Goal: Task Accomplishment & Management: Manage account settings

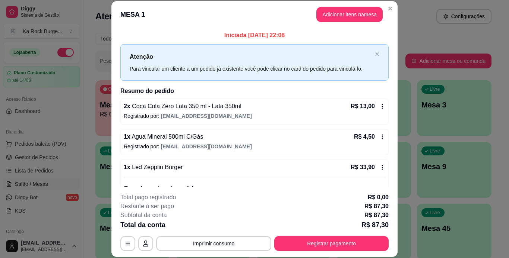
scroll to position [37, 0]
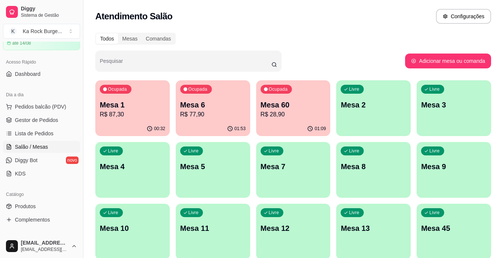
click at [142, 122] on div "00:32" at bounding box center [132, 129] width 74 height 15
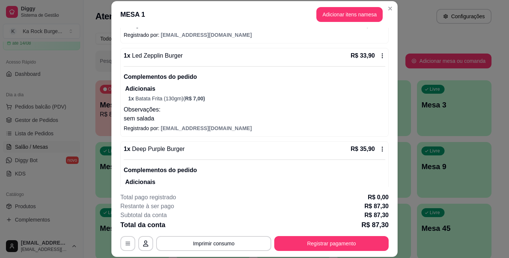
scroll to position [137, 0]
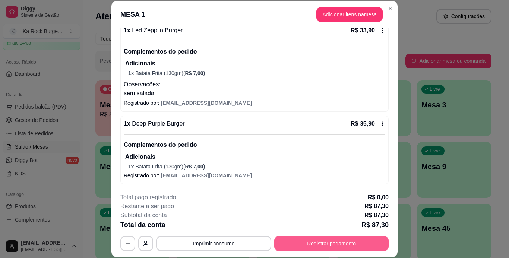
click at [323, 248] on button "Registrar pagamento" at bounding box center [331, 243] width 114 height 15
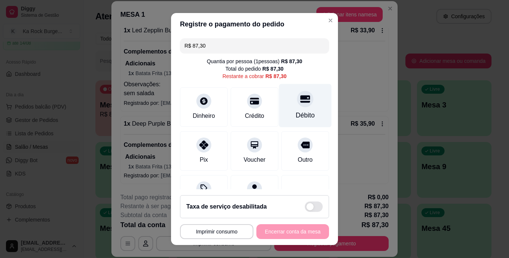
click at [300, 102] on icon at bounding box center [305, 99] width 10 height 10
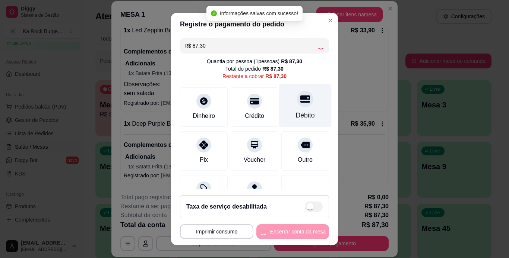
type input "R$ 0,00"
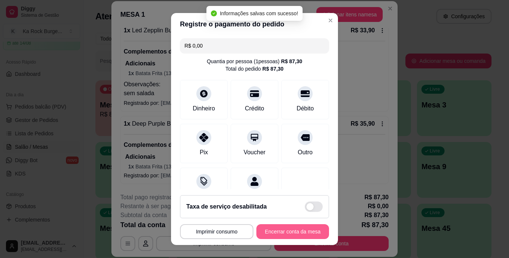
click at [290, 235] on button "Encerrar conta da mesa" at bounding box center [292, 232] width 73 height 15
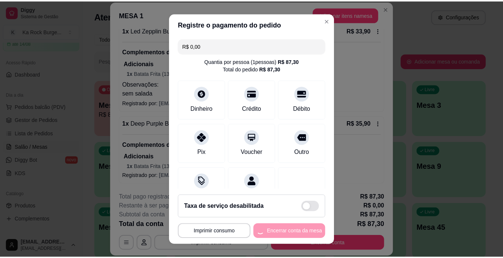
scroll to position [0, 0]
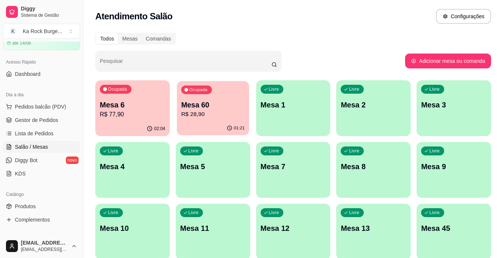
click at [184, 101] on p "Mesa 60" at bounding box center [213, 105] width 64 height 10
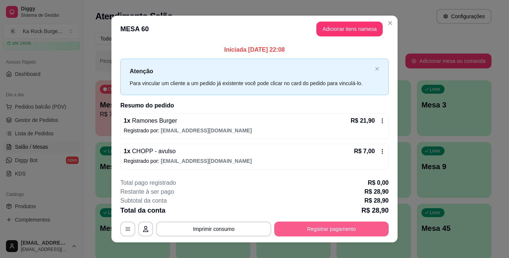
click at [338, 227] on button "Registrar pagamento" at bounding box center [331, 229] width 114 height 15
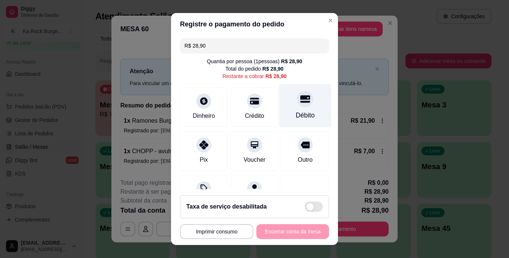
click at [300, 103] on icon at bounding box center [305, 98] width 10 height 7
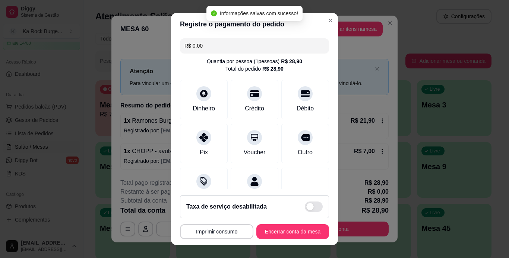
type input "R$ 0,00"
click at [290, 231] on button "Encerrar conta da mesa" at bounding box center [292, 232] width 70 height 15
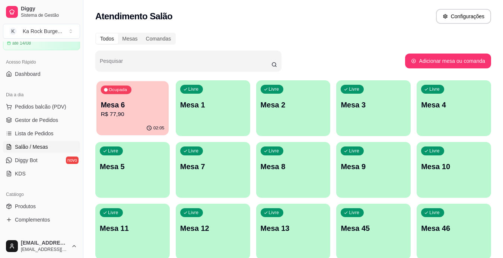
click at [115, 111] on p "R$ 77,90" at bounding box center [133, 114] width 64 height 9
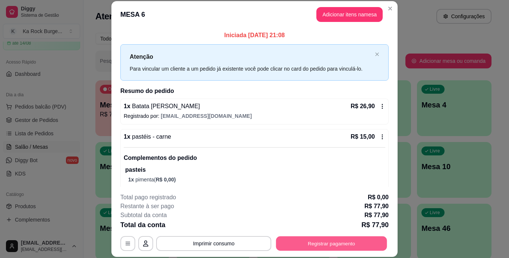
click at [337, 243] on button "Registrar pagamento" at bounding box center [331, 243] width 111 height 15
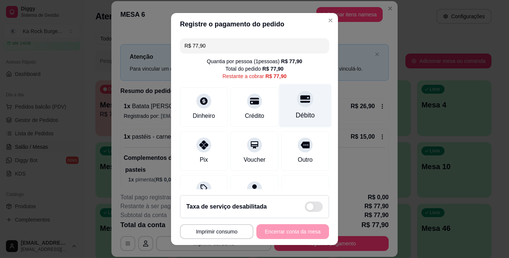
click at [300, 100] on icon at bounding box center [305, 98] width 10 height 7
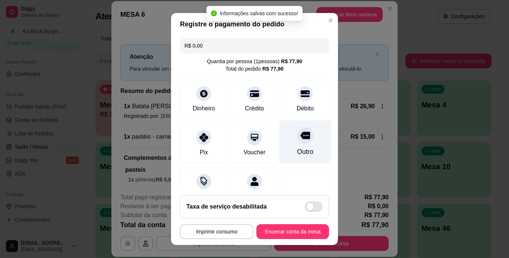
type input "R$ 0,00"
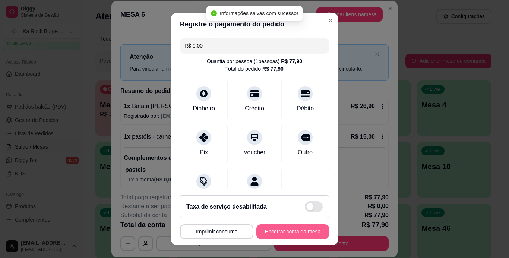
click at [288, 229] on button "Encerrar conta da mesa" at bounding box center [292, 232] width 73 height 15
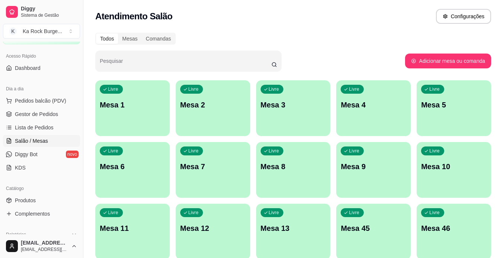
scroll to position [37, 0]
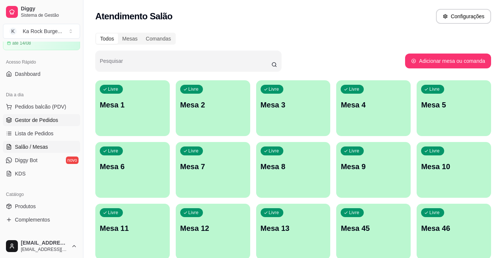
click at [47, 116] on link "Gestor de Pedidos" at bounding box center [41, 120] width 77 height 12
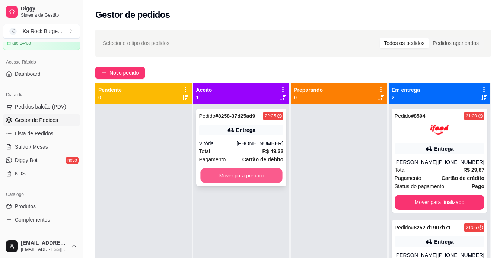
click at [225, 176] on button "Mover para preparo" at bounding box center [241, 176] width 82 height 15
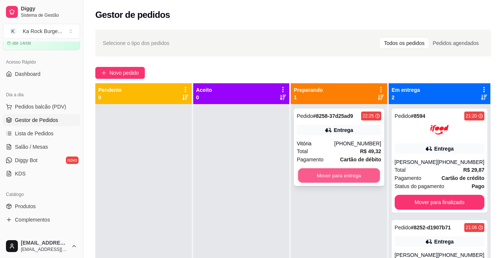
click at [340, 174] on button "Mover para entrega" at bounding box center [339, 176] width 82 height 15
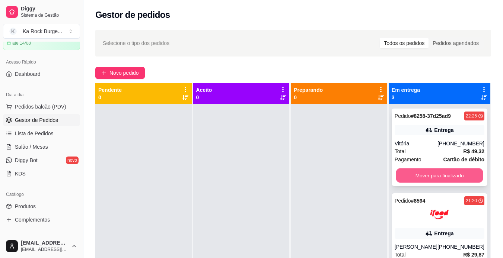
click at [418, 174] on button "Mover para finalizado" at bounding box center [439, 176] width 87 height 15
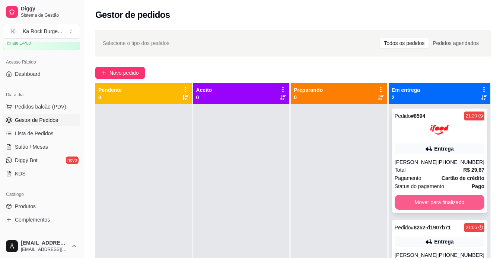
click at [424, 198] on button "Mover para finalizado" at bounding box center [440, 202] width 90 height 15
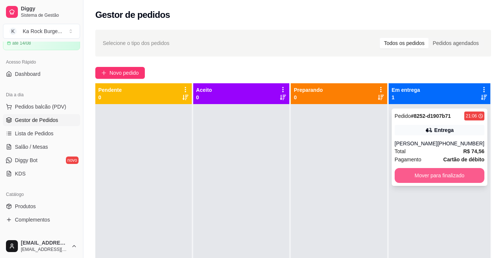
click at [429, 173] on button "Mover para finalizado" at bounding box center [440, 175] width 90 height 15
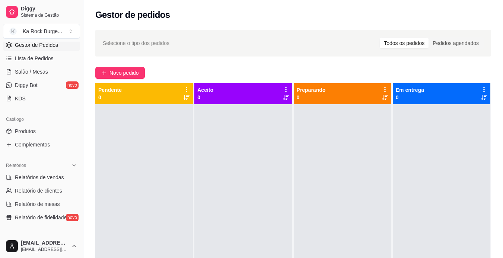
scroll to position [112, 0]
click at [42, 175] on span "Relatórios de vendas" at bounding box center [39, 178] width 49 height 7
select select "ALL"
select select "0"
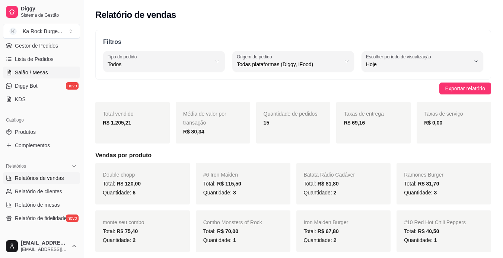
click at [39, 74] on span "Salão / Mesas" at bounding box center [31, 72] width 33 height 7
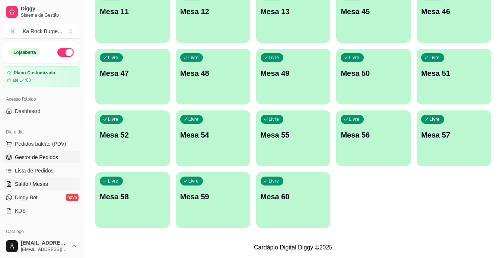
click at [53, 157] on span "Gestor de Pedidos" at bounding box center [36, 157] width 43 height 7
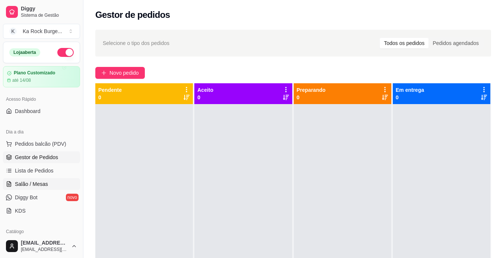
click at [34, 183] on span "Salão / Mesas" at bounding box center [31, 184] width 33 height 7
